Goal: Task Accomplishment & Management: Manage account settings

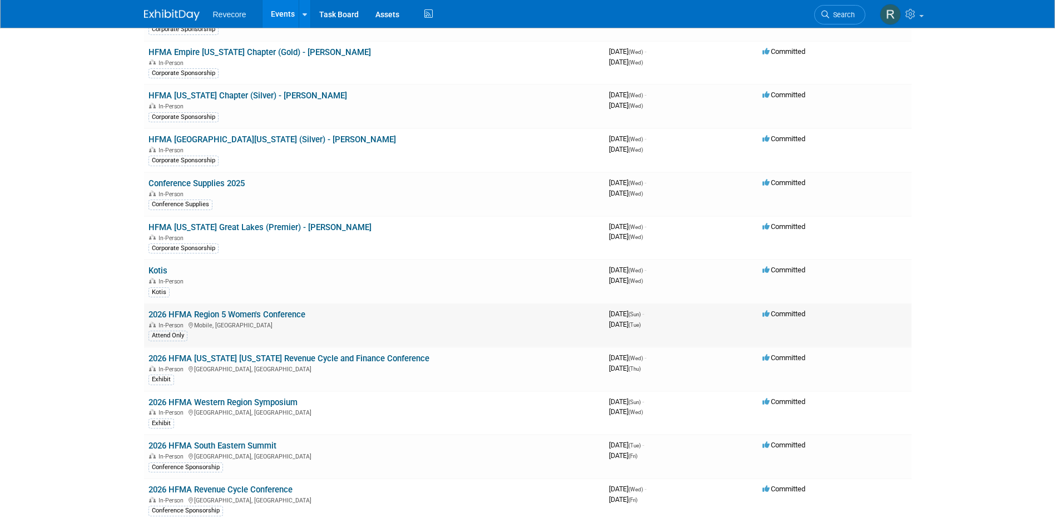
scroll to position [1044, 0]
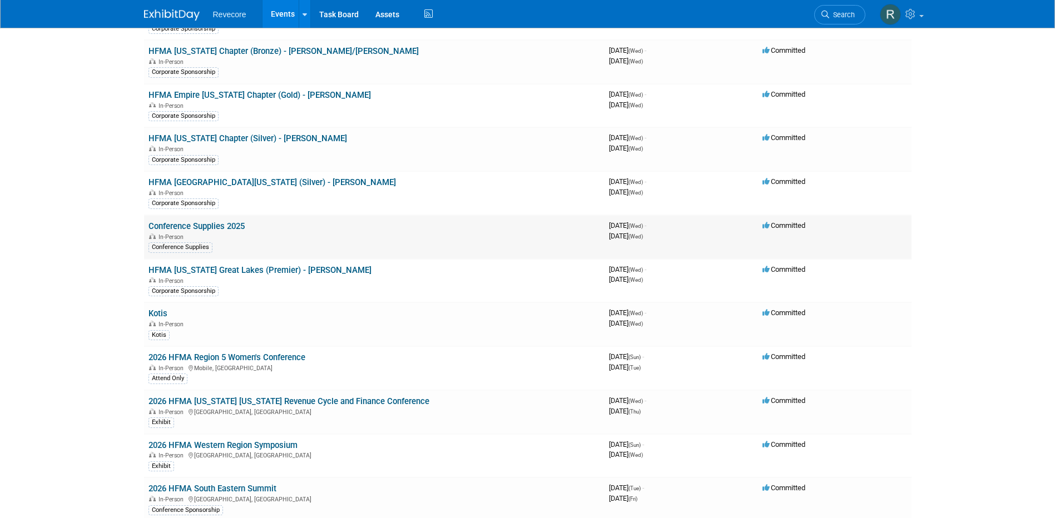
click at [221, 225] on link "Conference Supplies 2025" at bounding box center [196, 226] width 96 height 10
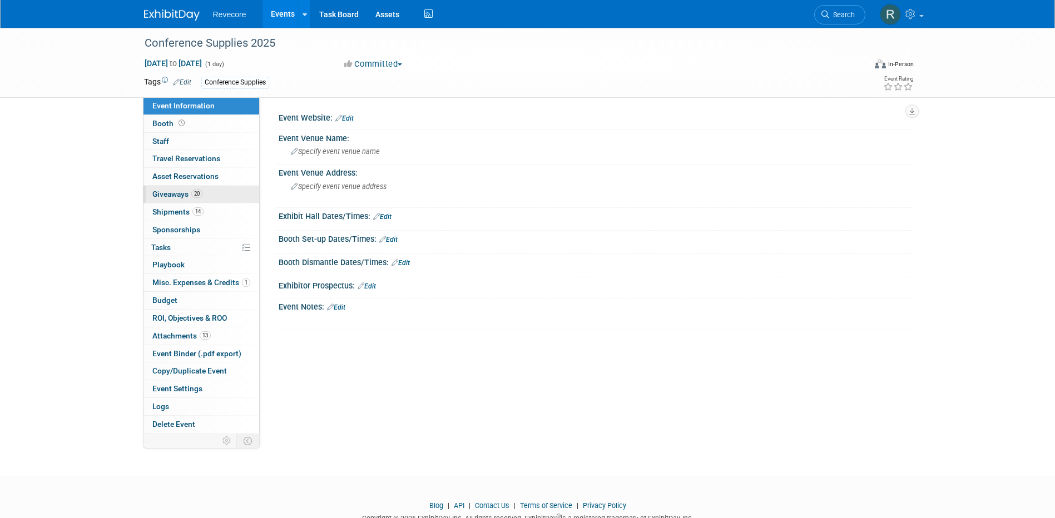
click at [232, 201] on link "20 Giveaways 20" at bounding box center [201, 194] width 116 height 17
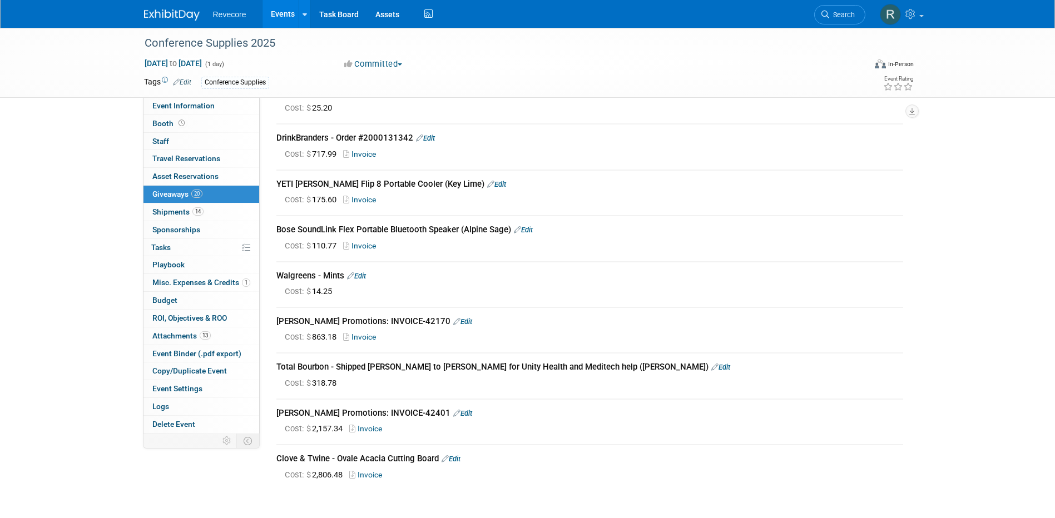
scroll to position [690, 0]
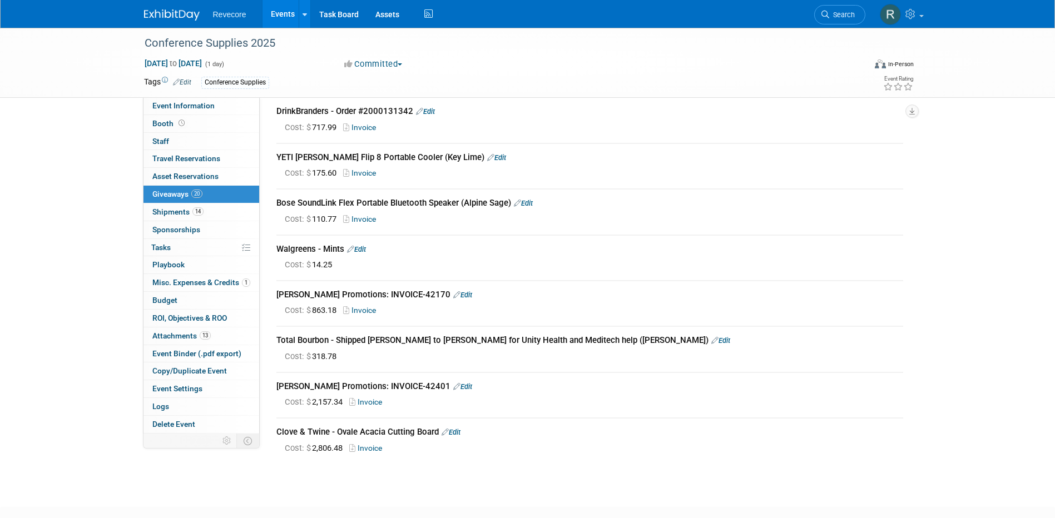
click at [532, 204] on link "Edit" at bounding box center [523, 203] width 19 height 8
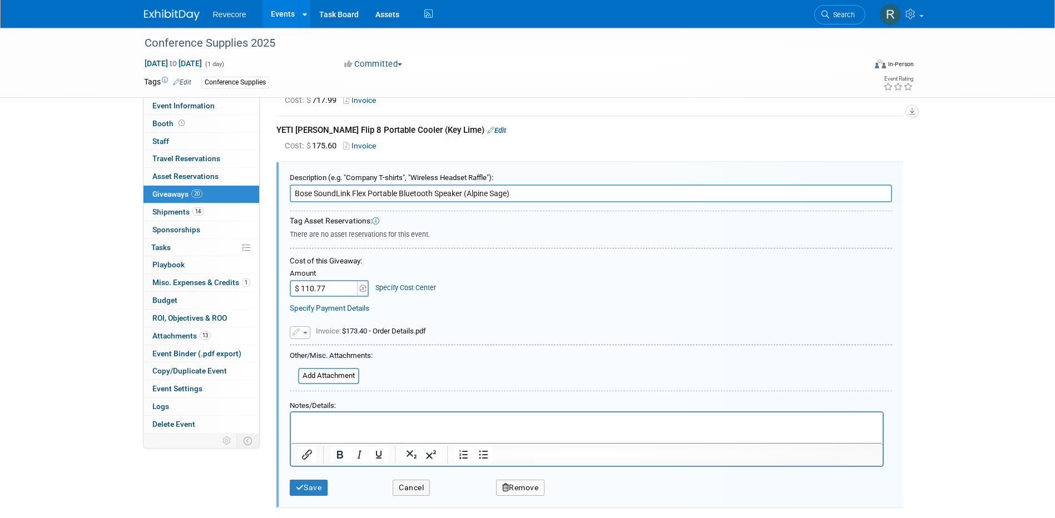
scroll to position [697, 0]
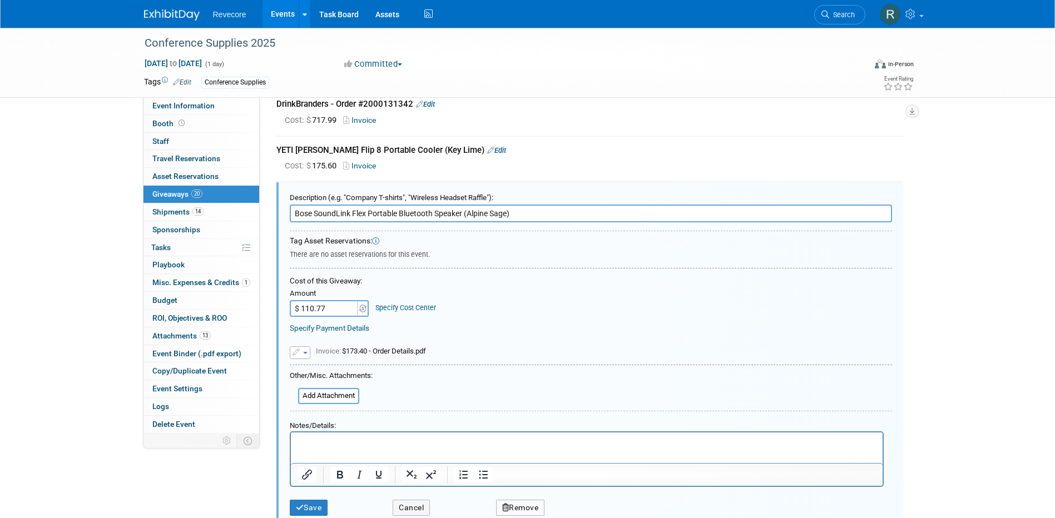
click at [515, 216] on input "Bose SoundLink Flex Portable Bluetooth Speaker (Alpine Sage)" at bounding box center [591, 214] width 602 height 18
click at [578, 278] on div "Cost of this Giveaway:" at bounding box center [591, 281] width 602 height 11
click at [369, 353] on span "Invoice: $173.40 - Order Details.pdf" at bounding box center [371, 351] width 110 height 8
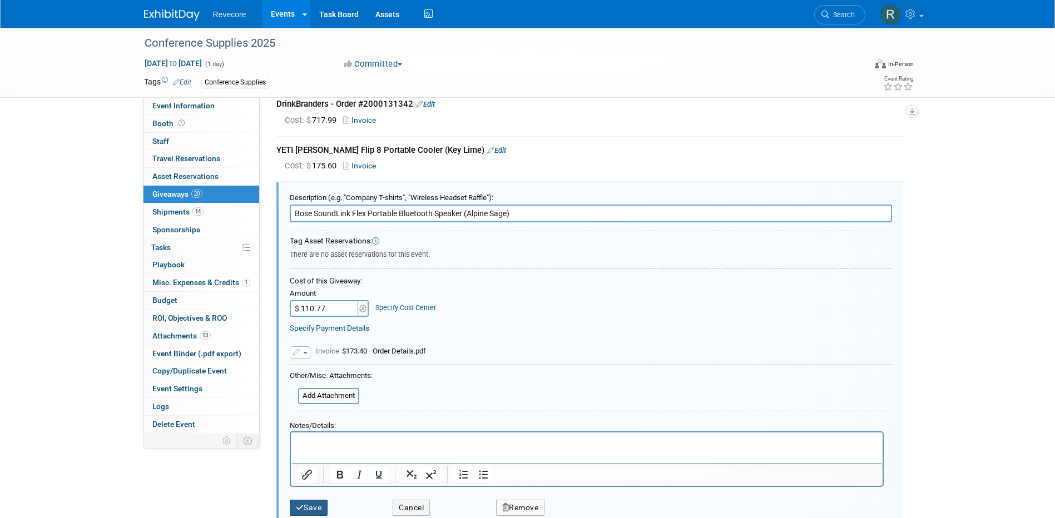
click at [318, 498] on div "Save" at bounding box center [332, 504] width 103 height 23
click at [316, 504] on button "Save" at bounding box center [309, 508] width 38 height 16
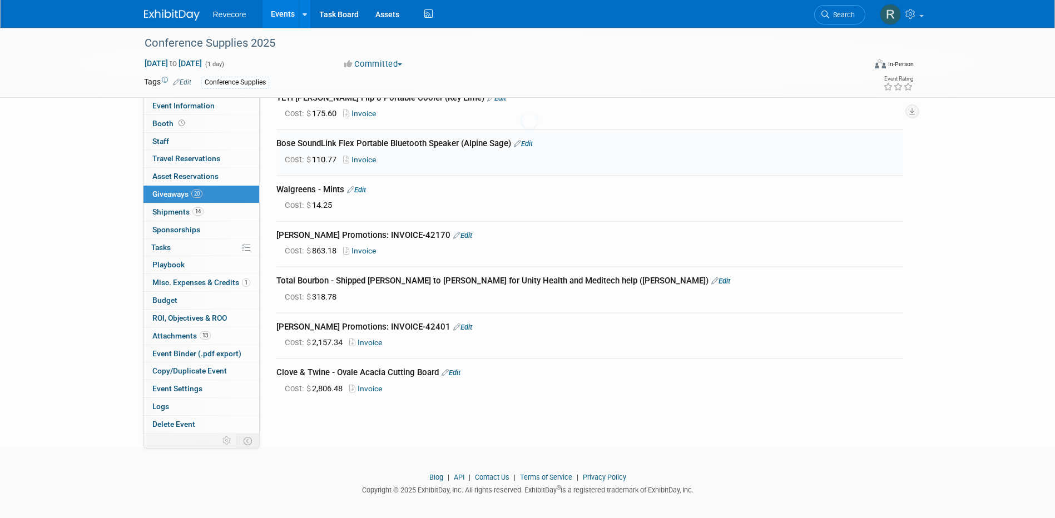
scroll to position [752, 0]
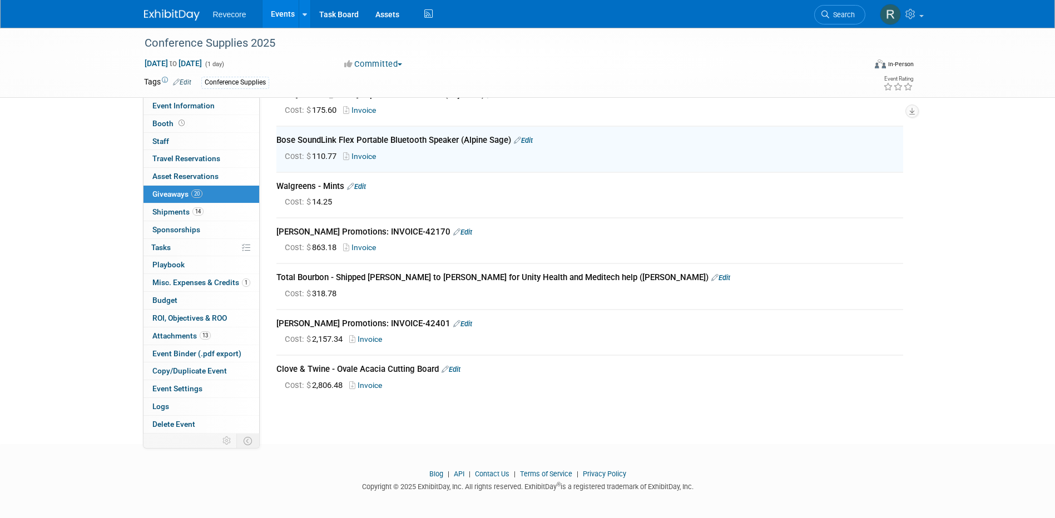
click at [359, 153] on link "Invoice" at bounding box center [361, 156] width 37 height 9
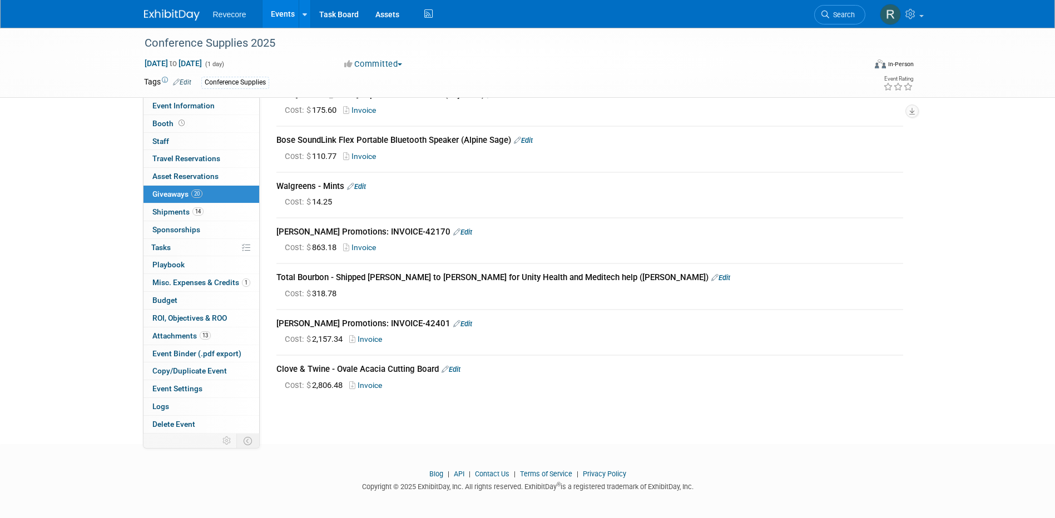
click at [526, 137] on link "Edit" at bounding box center [523, 140] width 19 height 8
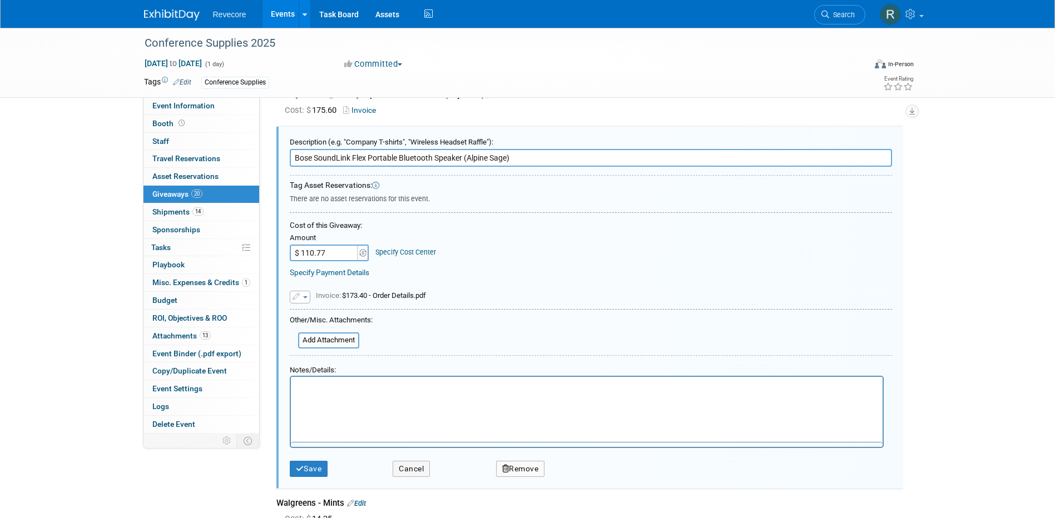
scroll to position [0, 0]
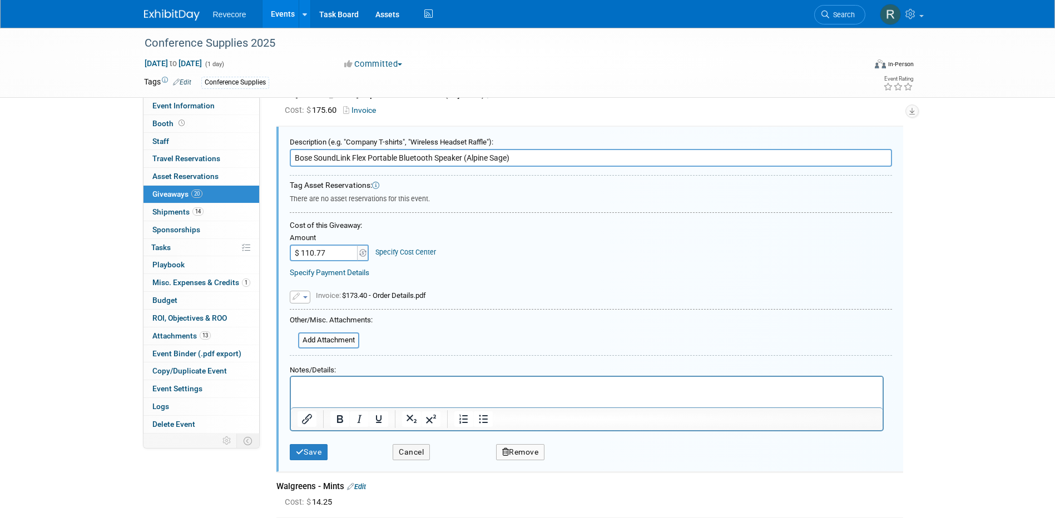
click at [522, 453] on button "Remove" at bounding box center [520, 452] width 49 height 16
click at [584, 466] on link "Yes" at bounding box center [583, 462] width 32 height 18
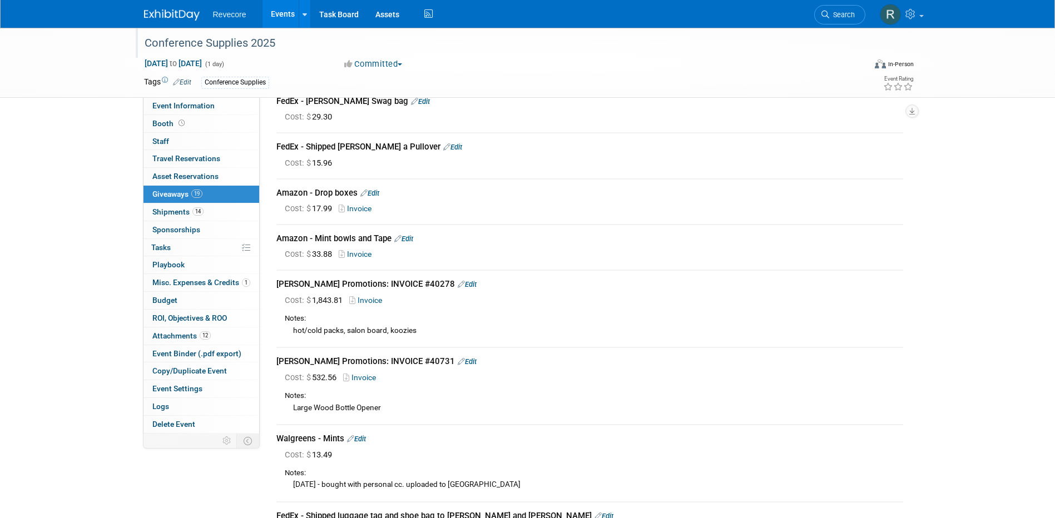
scroll to position [98, 0]
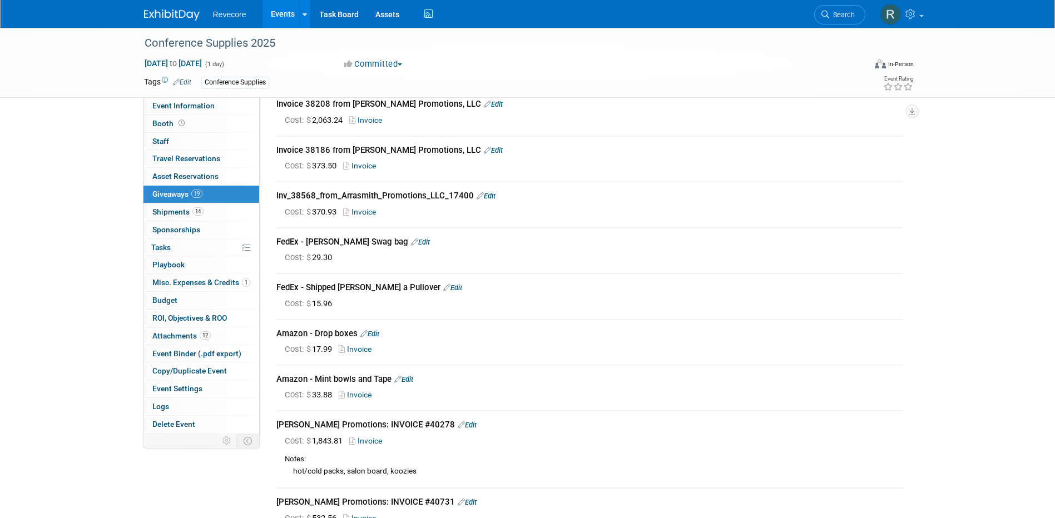
click at [285, 20] on link "Events" at bounding box center [282, 14] width 41 height 28
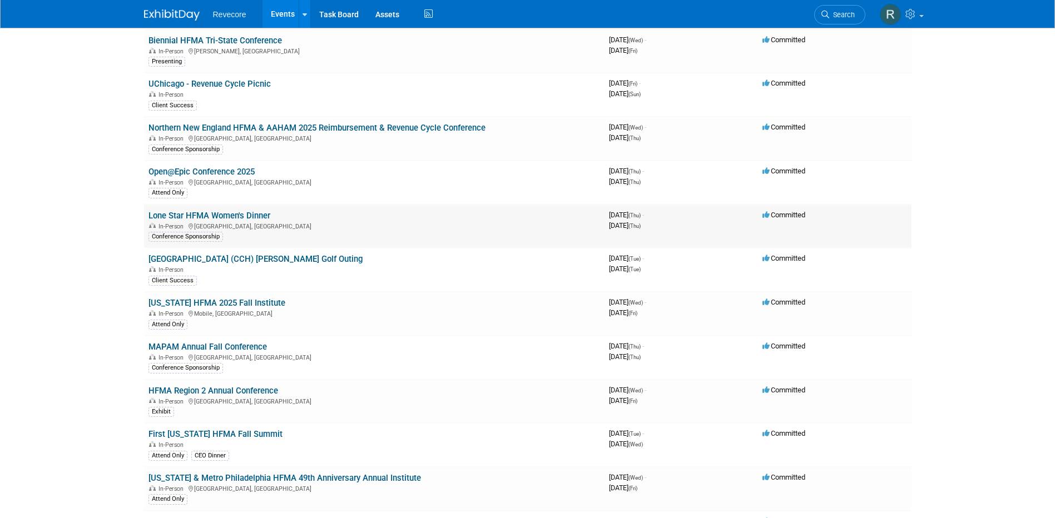
scroll to position [111, 0]
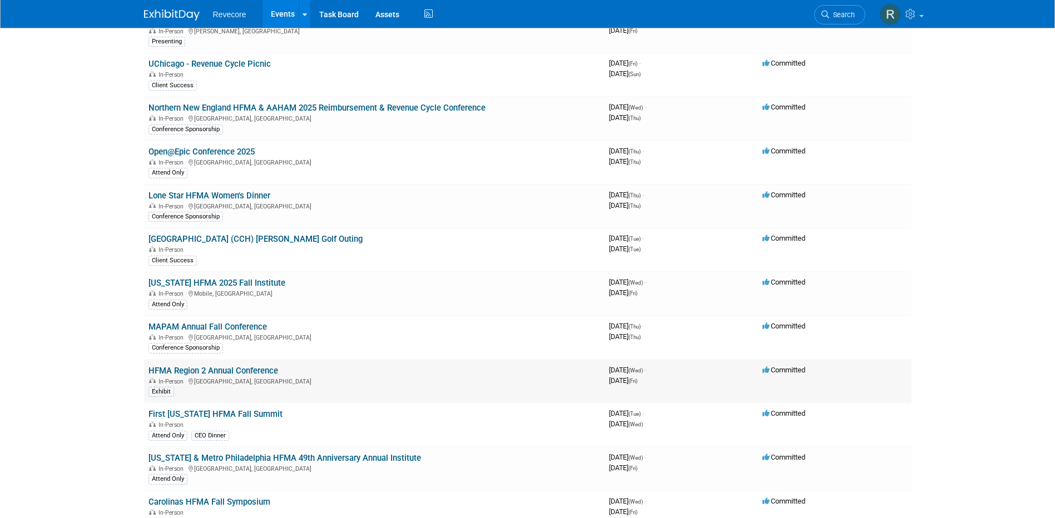
click at [231, 374] on link "HFMA Region 2 Annual Conference" at bounding box center [213, 371] width 130 height 10
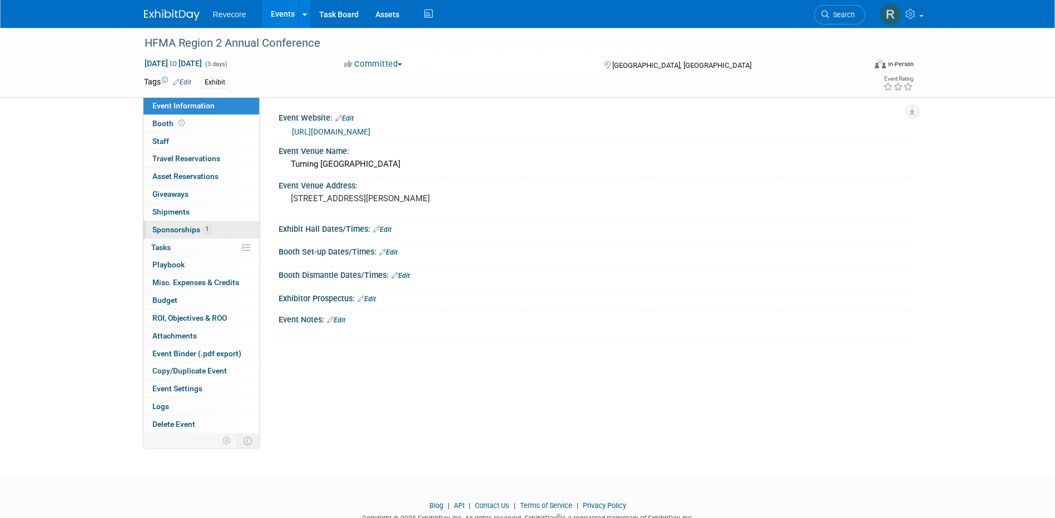
click at [203, 230] on span "1" at bounding box center [207, 229] width 8 height 8
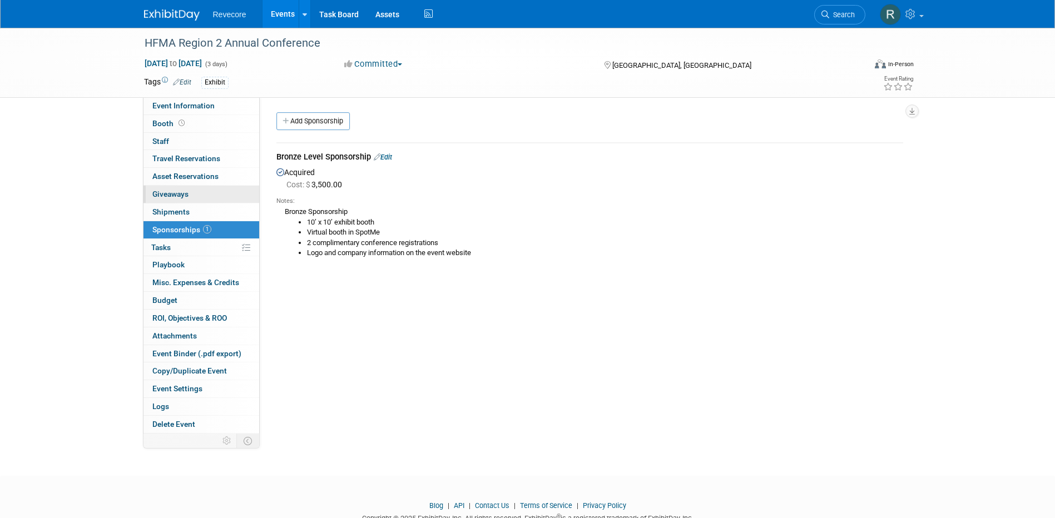
click at [196, 193] on link "0 Giveaways 0" at bounding box center [201, 194] width 116 height 17
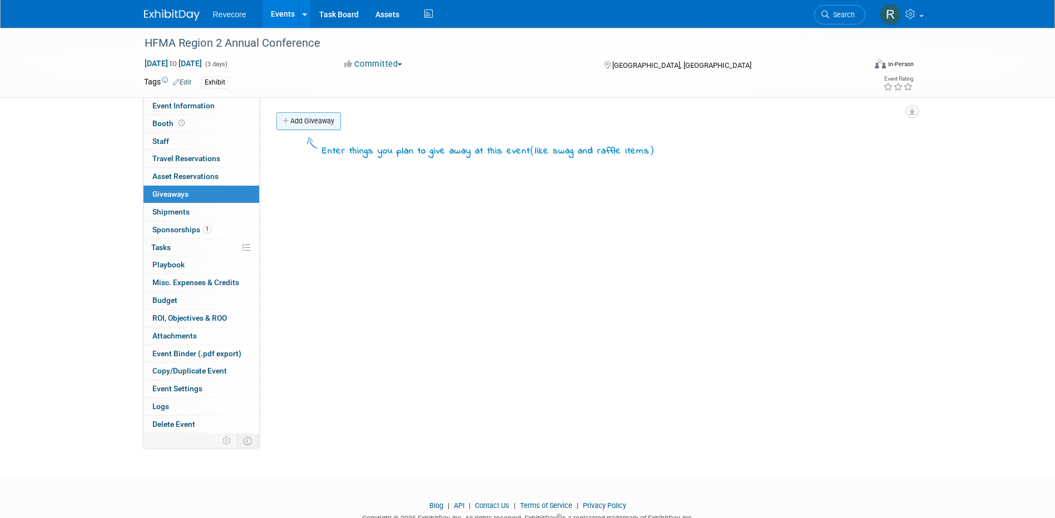
click at [315, 125] on link "Add Giveaway" at bounding box center [308, 121] width 65 height 18
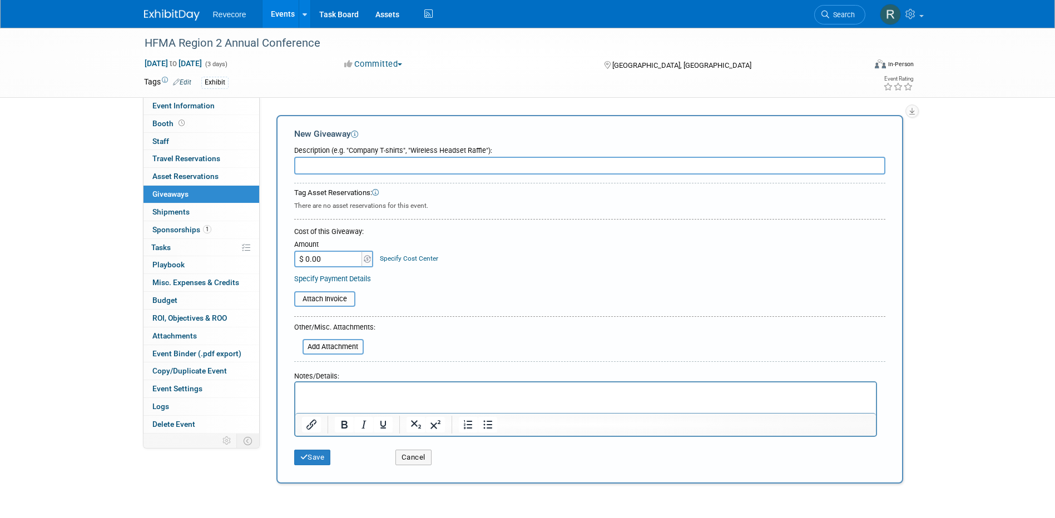
paste input "Bose SoundLink Flex Portable Bluetooth Speaker (Alpine Sage)"
type input "Bose SoundLink Flex Portable Bluetooth Speaker (Alpine Sage)"
click at [336, 251] on input "$ 0.00" at bounding box center [329, 259] width 70 height 17
click at [344, 261] on input "$ 0.00" at bounding box center [329, 259] width 70 height 17
click at [330, 262] on input "$ 0.00" at bounding box center [329, 259] width 70 height 17
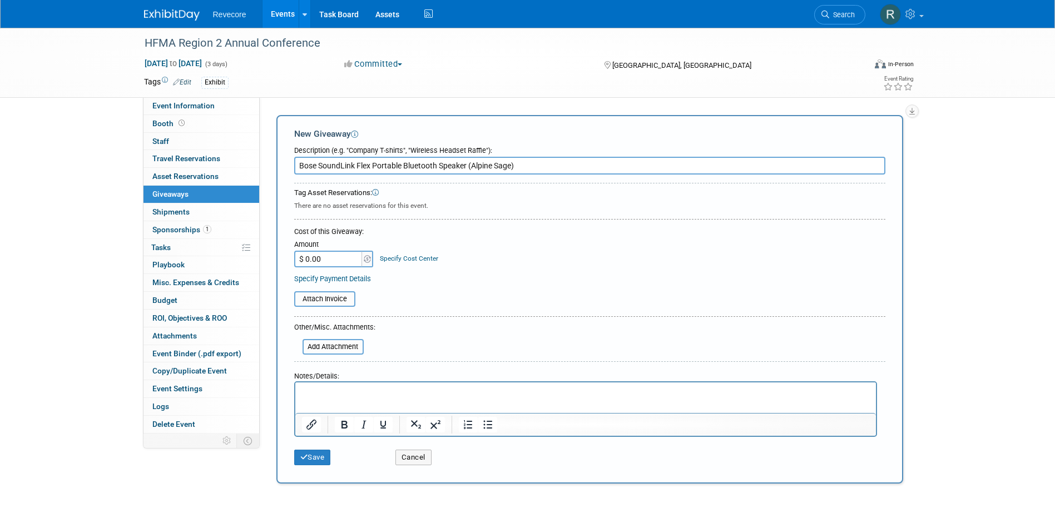
click at [330, 262] on input "$ 0.00" at bounding box center [329, 259] width 70 height 17
paste input "110.77"
type input "$ 110.77"
click at [330, 290] on div "Attach Invoice" at bounding box center [589, 298] width 591 height 26
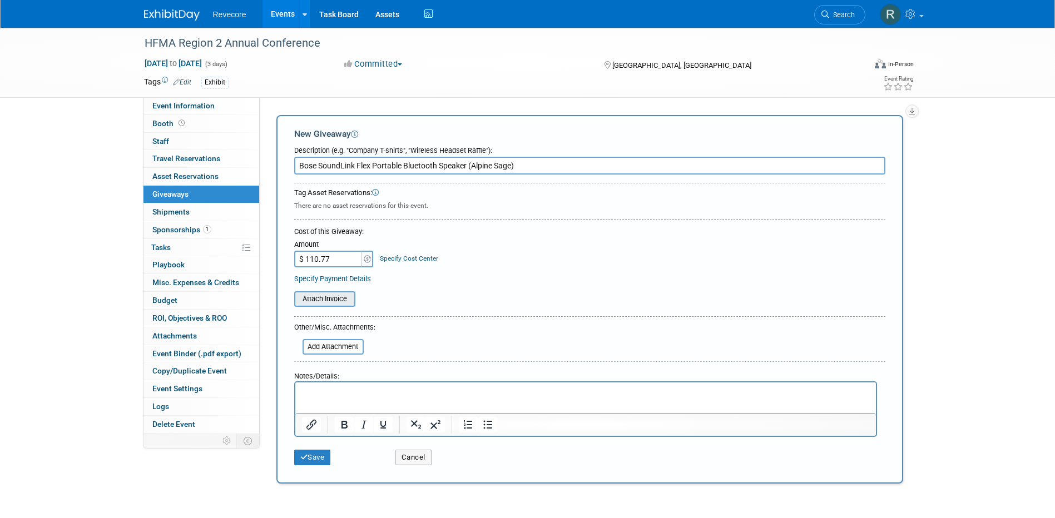
click at [330, 300] on input "file" at bounding box center [288, 299] width 132 height 13
click at [323, 296] on input "file" at bounding box center [288, 299] width 132 height 13
click at [340, 304] on div "Attach Invoice" at bounding box center [324, 299] width 61 height 16
click at [341, 302] on input "file" at bounding box center [288, 299] width 132 height 13
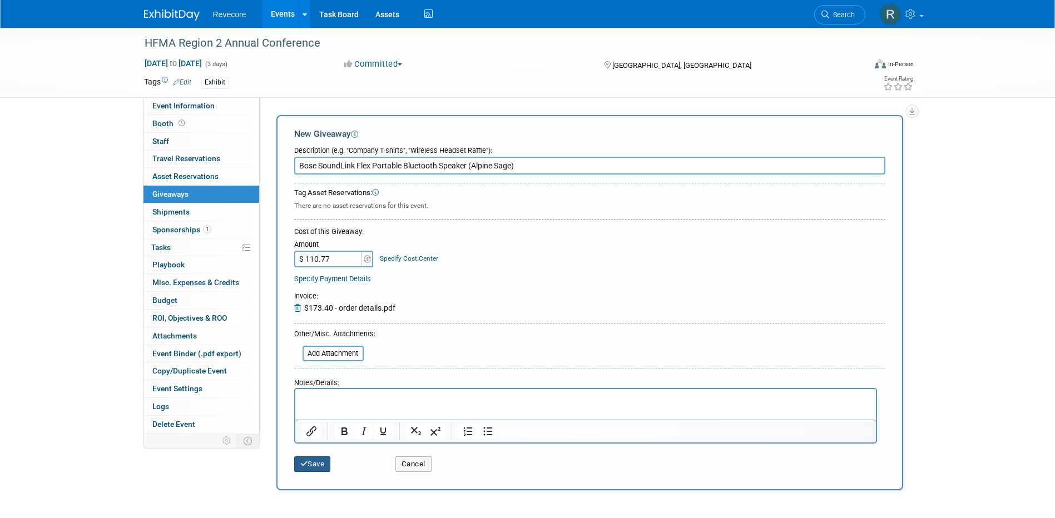
click at [319, 464] on button "Save" at bounding box center [312, 465] width 37 height 16
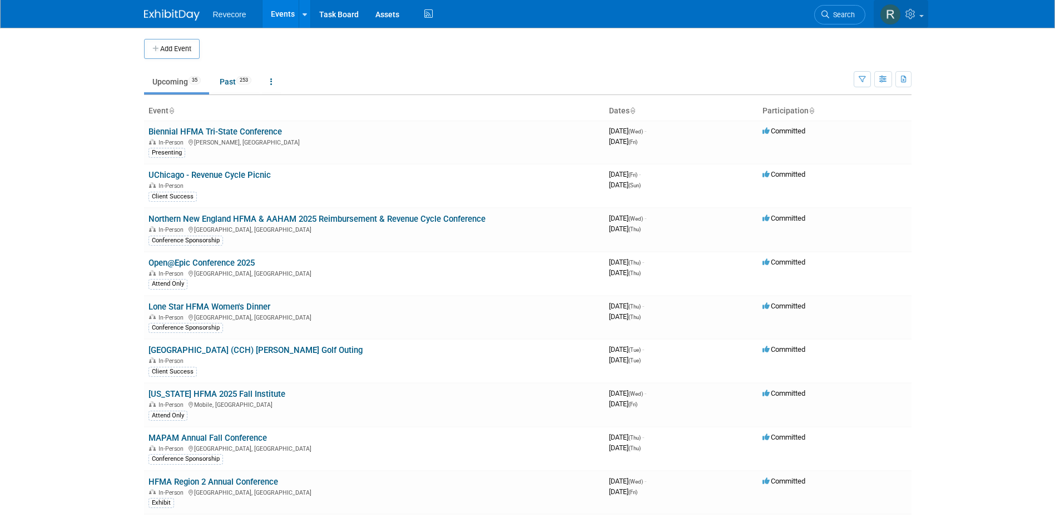
click at [922, 17] on link at bounding box center [901, 14] width 55 height 28
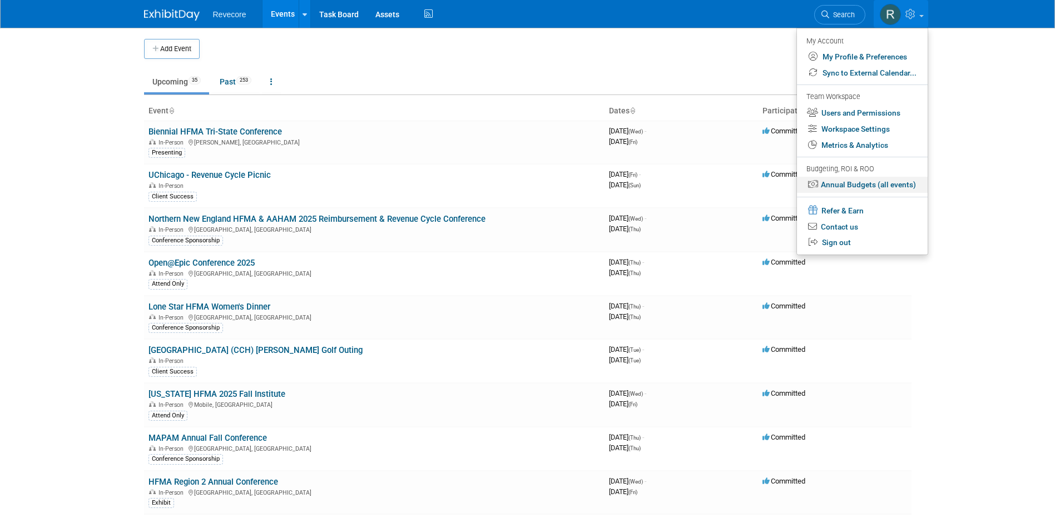
click at [888, 187] on link "Annual Budgets (all events)" at bounding box center [862, 185] width 131 height 16
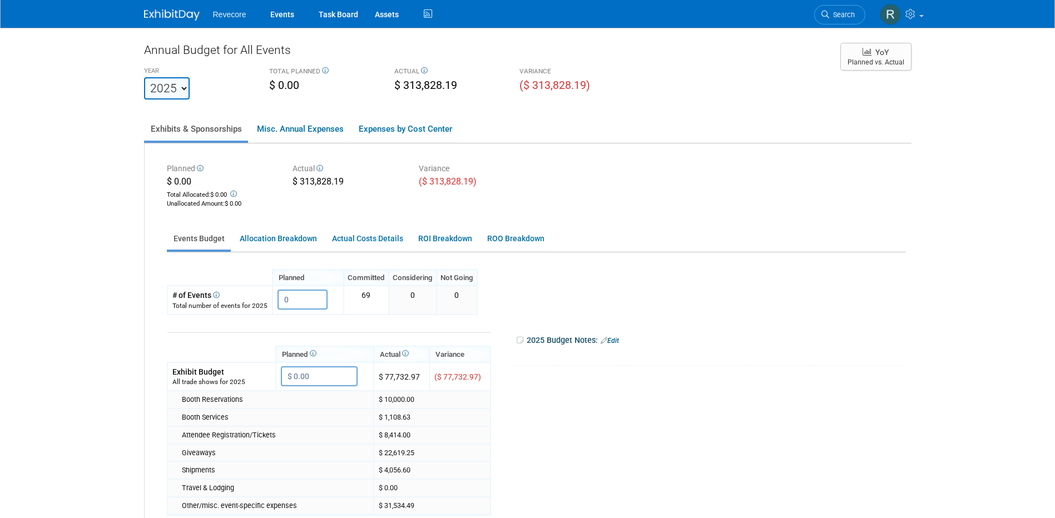
click at [665, 150] on div "Planned $ 0.00 Total Allocated: $ 0.00 Unallocated Amount : $ 0.00 Actual $ 313…" at bounding box center [528, 402] width 767 height 519
click at [536, 49] on div "Annual Budget for All Events" at bounding box center [486, 53] width 685 height 22
